Goal: Communication & Community: Answer question/provide support

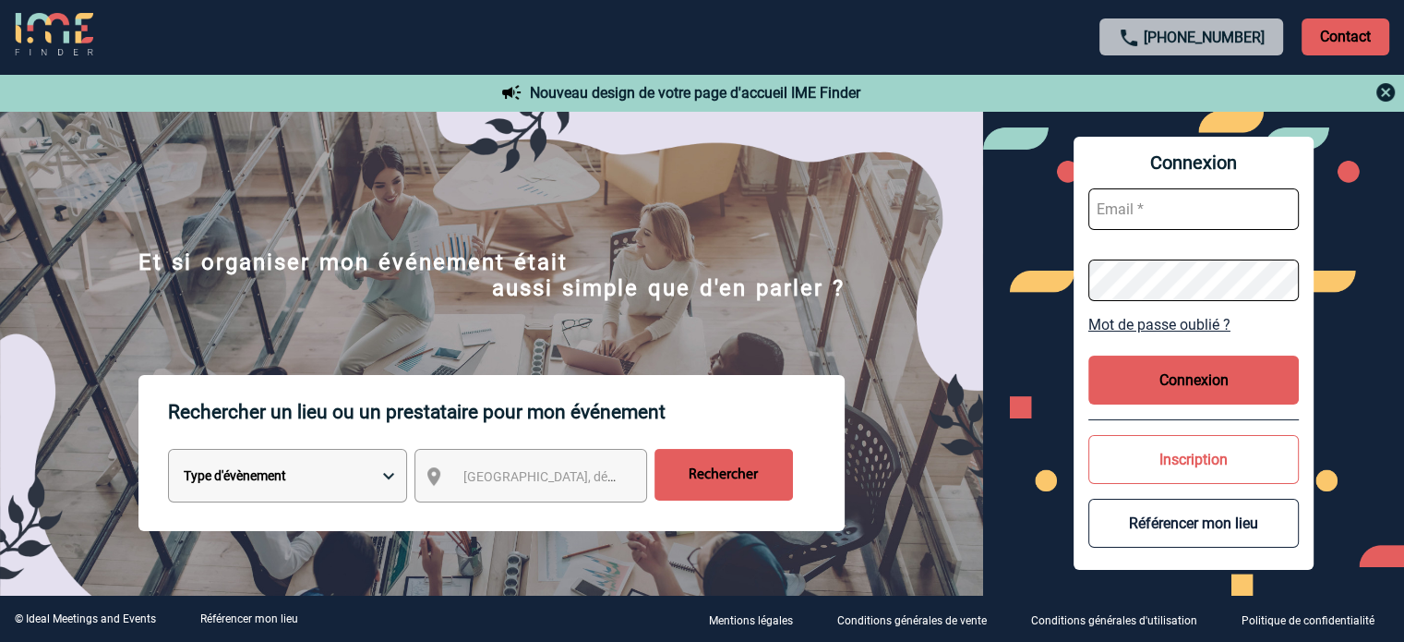
type input "[PERSON_NAME][EMAIL_ADDRESS][DOMAIN_NAME]"
click at [1203, 382] on button "Connexion" at bounding box center [1194, 379] width 211 height 49
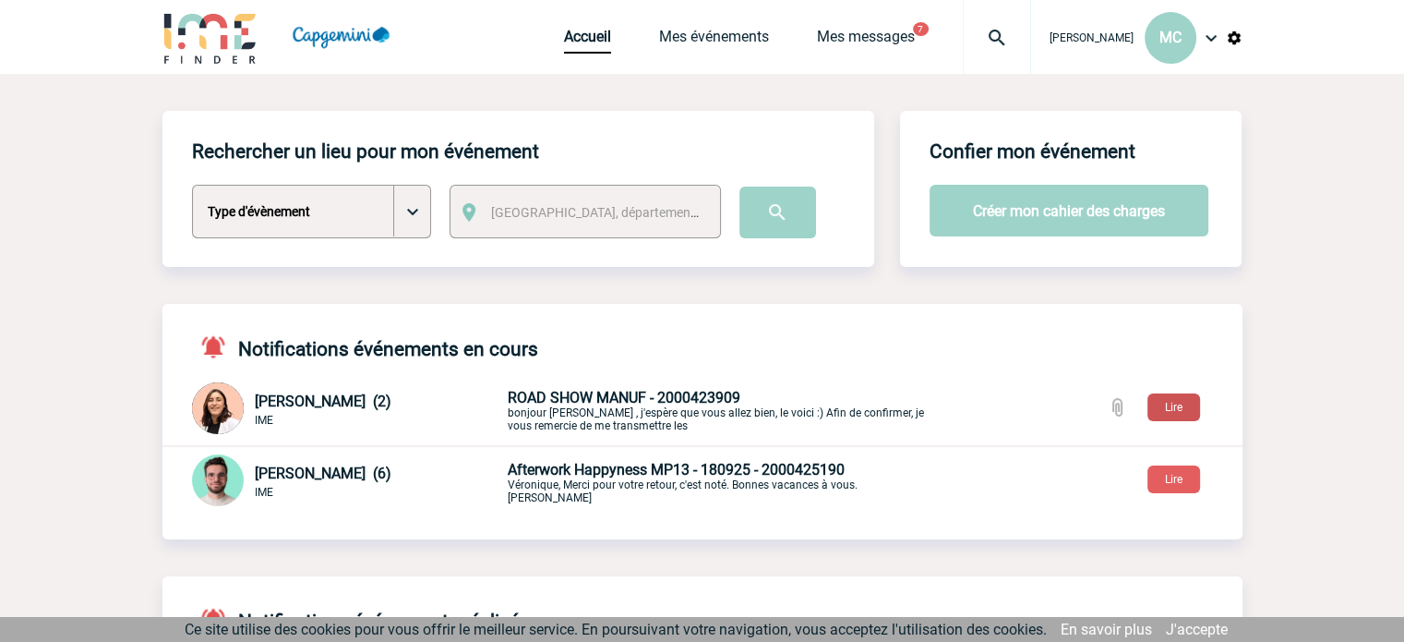
click at [1185, 404] on button "Lire" at bounding box center [1174, 407] width 53 height 28
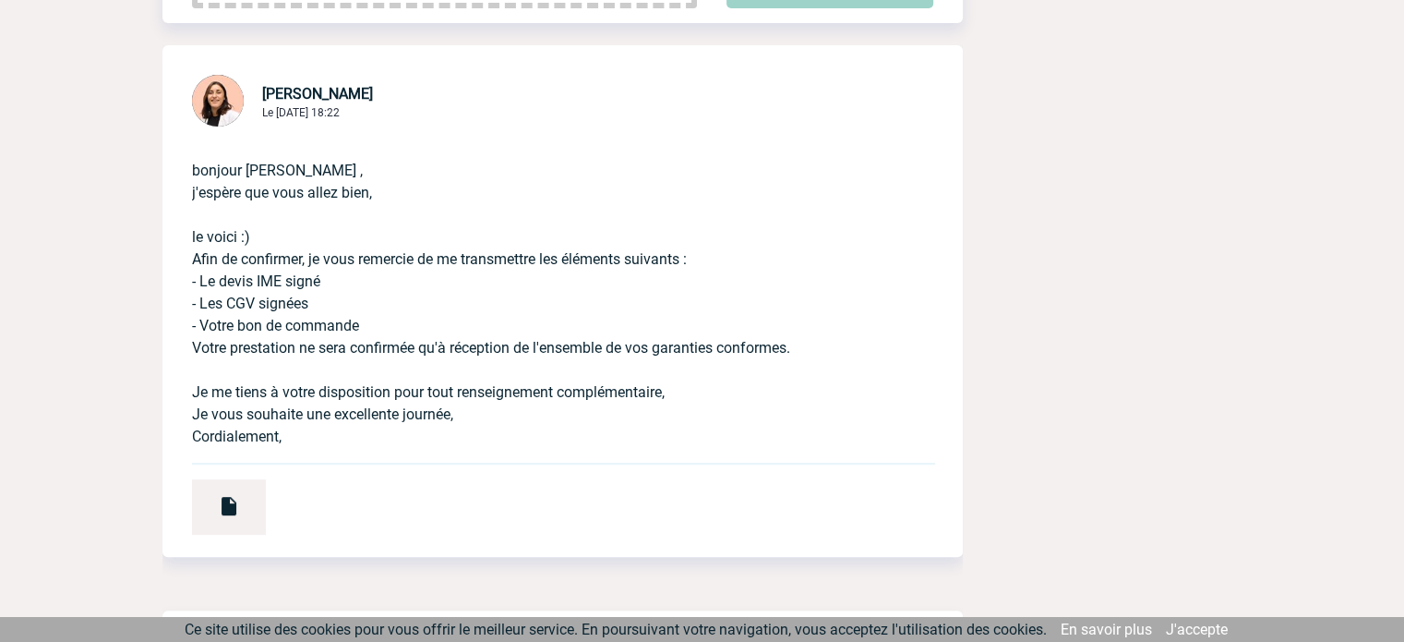
scroll to position [646, 0]
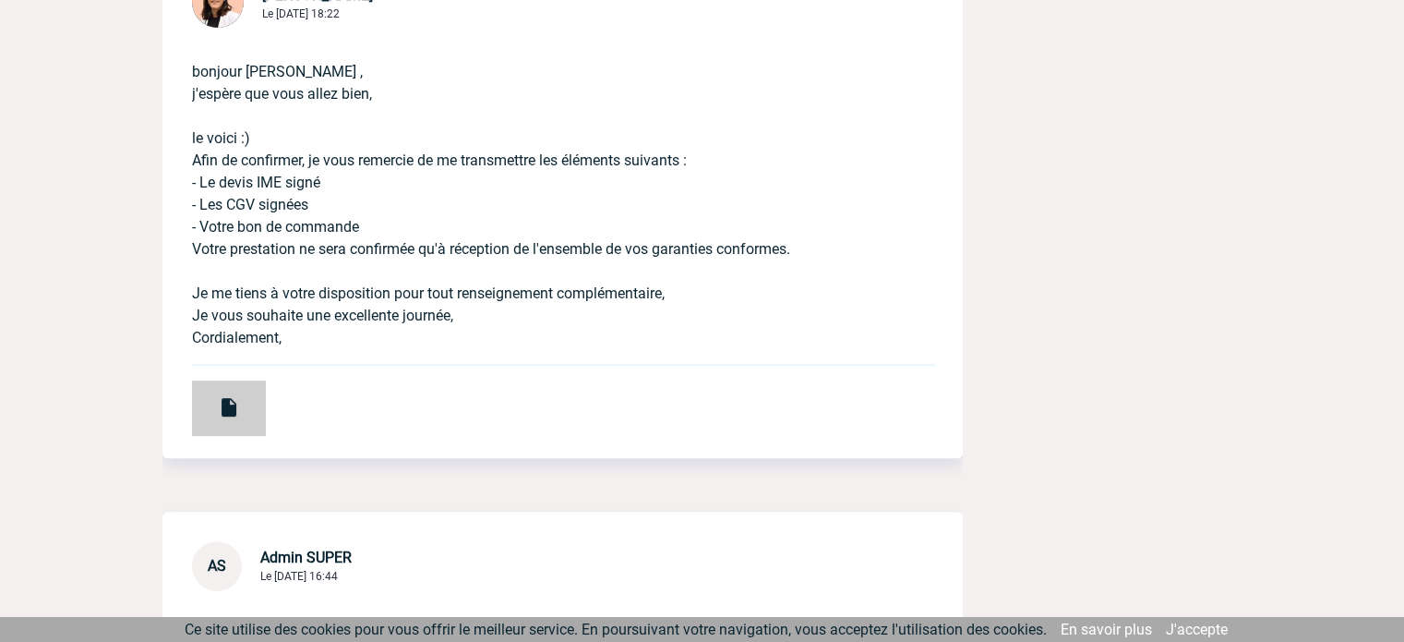
click at [225, 415] on img at bounding box center [229, 407] width 22 height 22
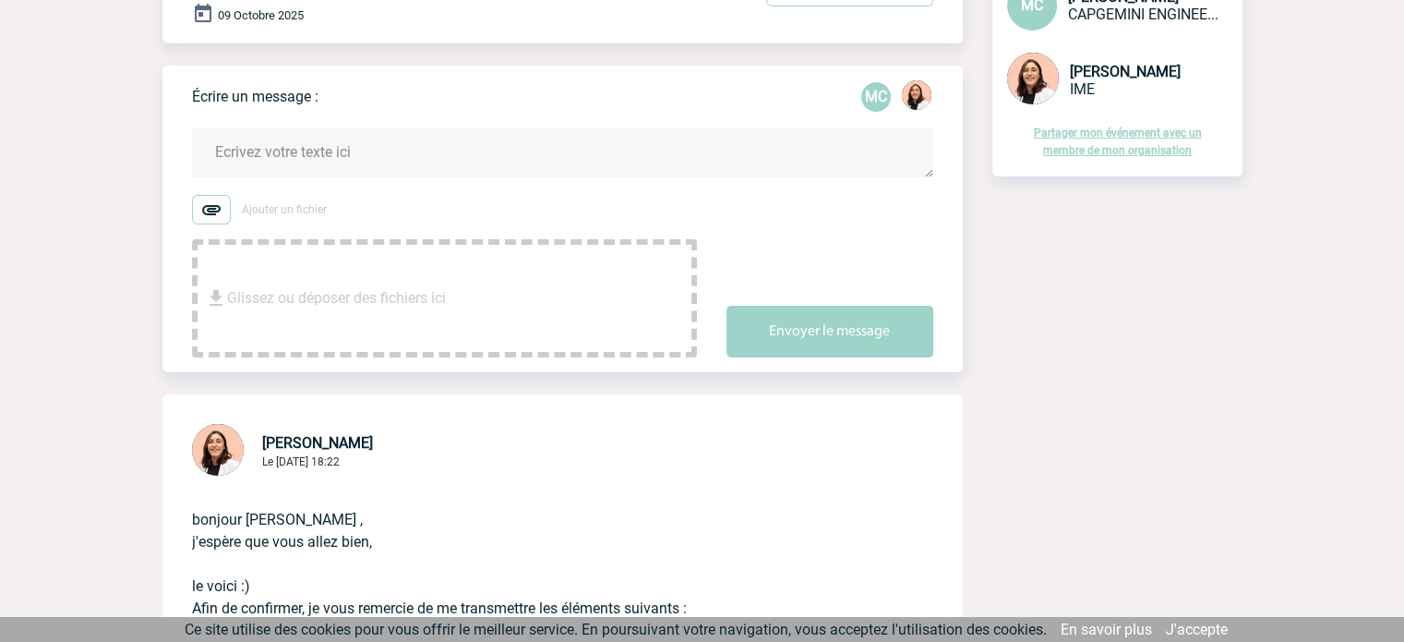
scroll to position [277, 0]
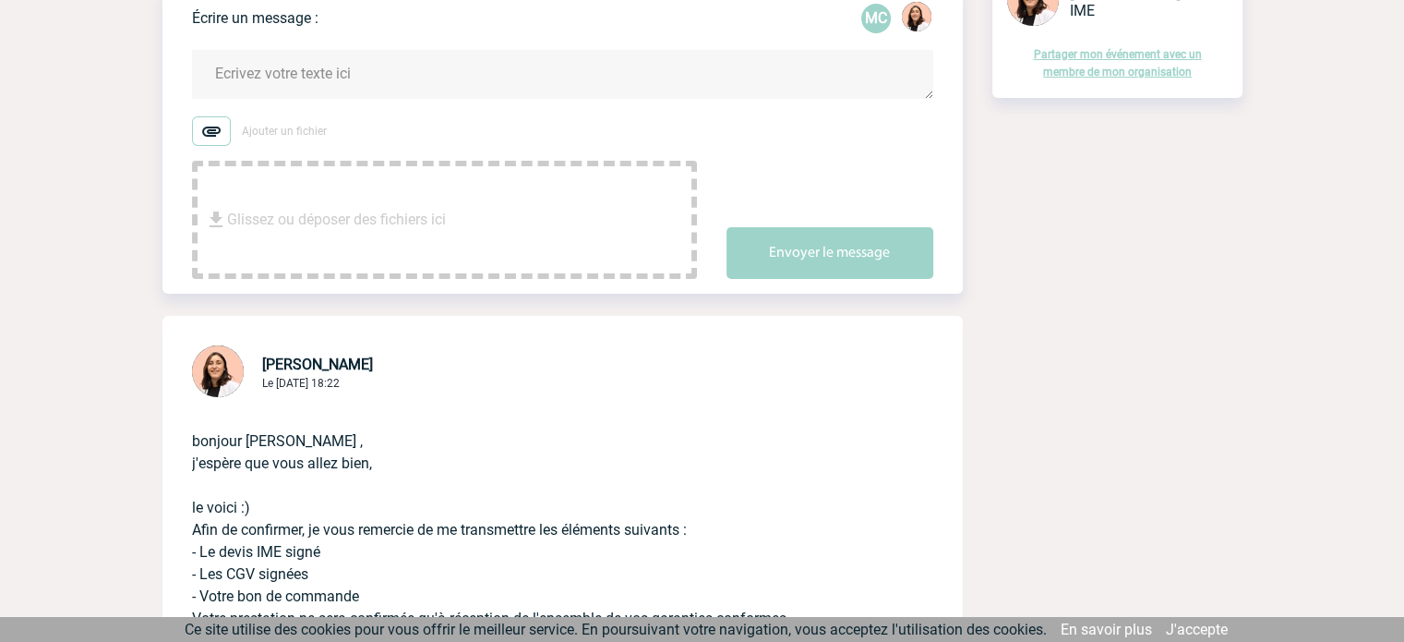
click at [319, 89] on textarea at bounding box center [562, 74] width 741 height 49
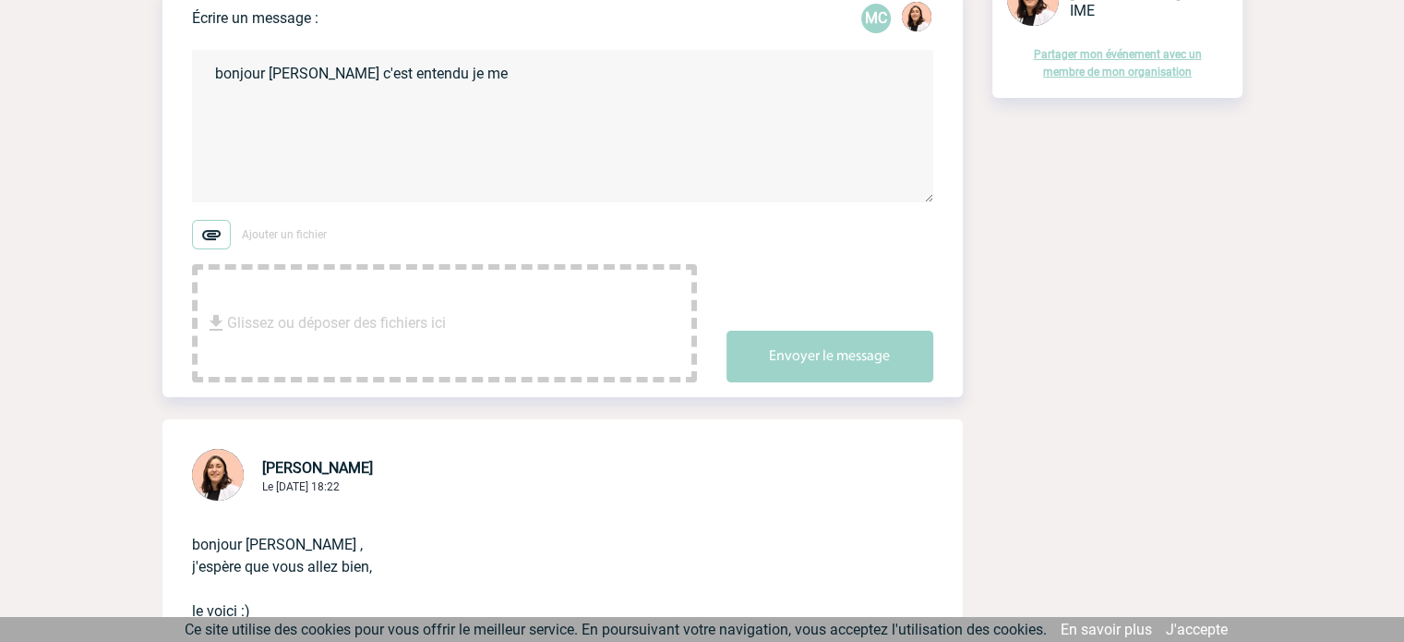
click at [466, 77] on textarea "bonjour Melissa c'est entendu je me" at bounding box center [562, 126] width 741 height 152
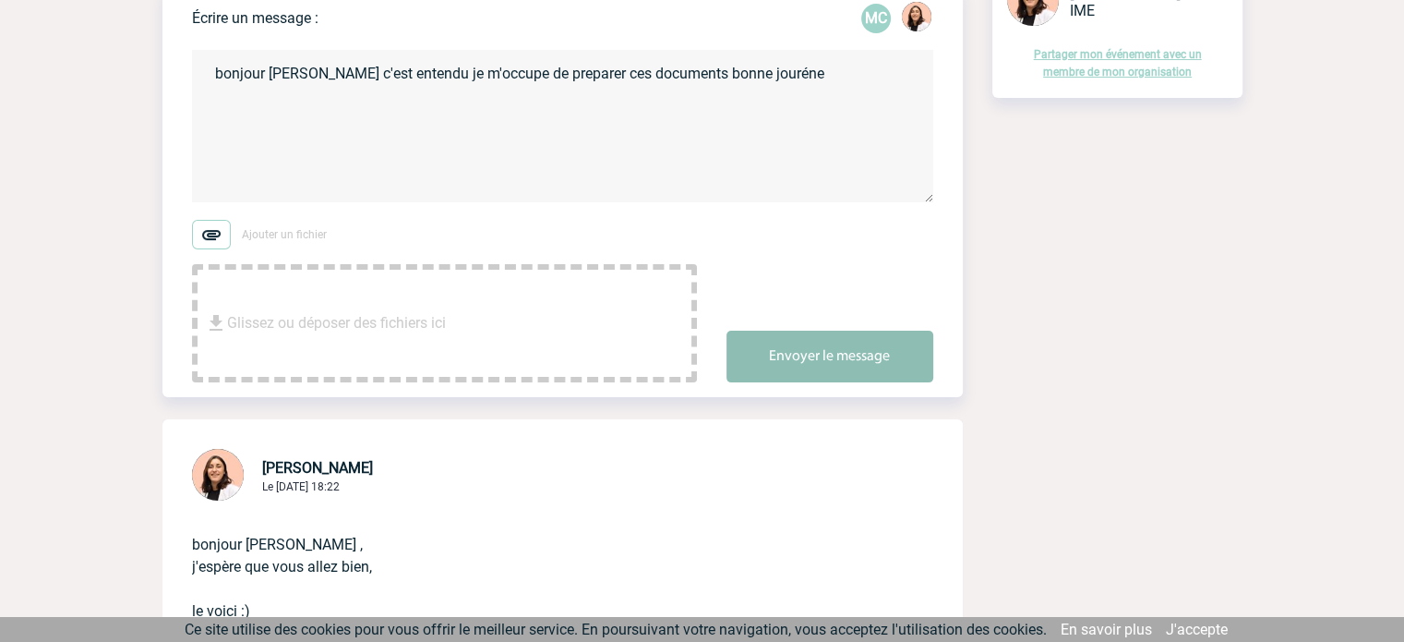
type textarea "bonjour Melissa c'est entendu je m'occupe de preparer ces documents bonne jouré…"
click at [842, 348] on button "Envoyer le message" at bounding box center [830, 357] width 207 height 52
